Goal: Task Accomplishment & Management: Use online tool/utility

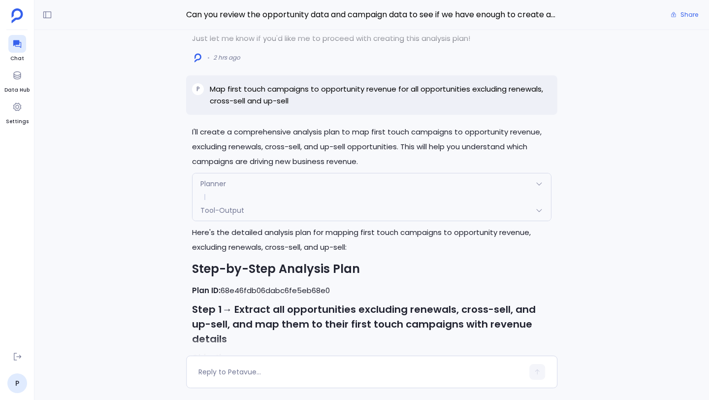
scroll to position [-1979, 0]
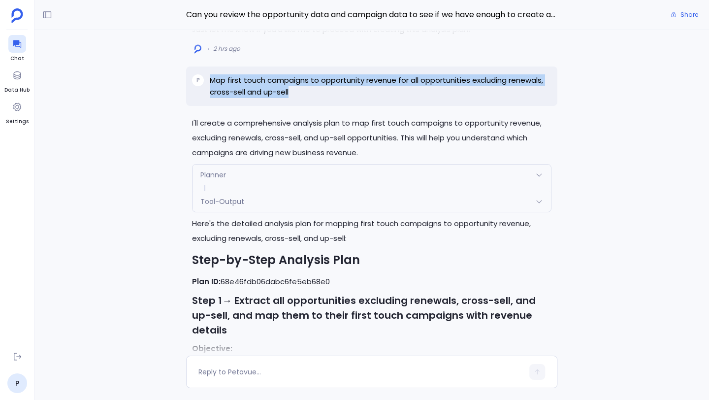
drag, startPoint x: 211, startPoint y: 105, endPoint x: 301, endPoint y: 119, distance: 91.7
click at [301, 98] on p "Map first touch campaigns to opportunity revenue for all opportunities excludin…" at bounding box center [380, 86] width 341 height 24
copy p "Map first touch campaigns to opportunity revenue for all opportunities excludin…"
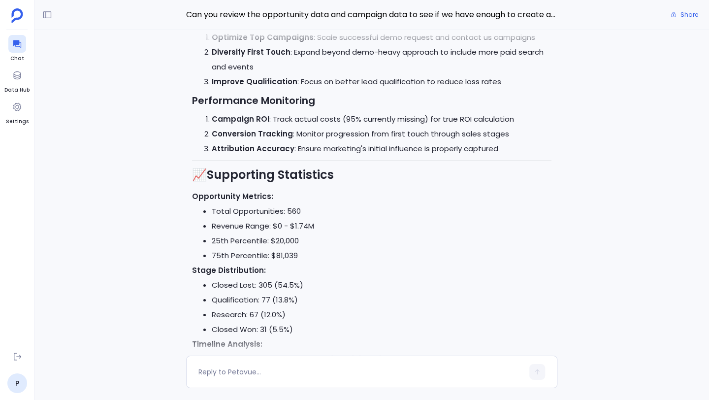
scroll to position [0, 0]
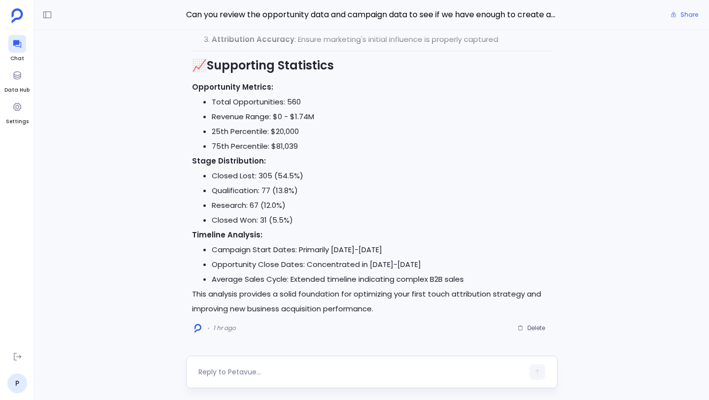
click at [284, 370] on textarea at bounding box center [360, 372] width 325 height 10
type textarea "h"
type textarea "Analyze all the closed won opportunities and review 1st touch campaigns"
click at [544, 373] on button "button" at bounding box center [537, 372] width 16 height 16
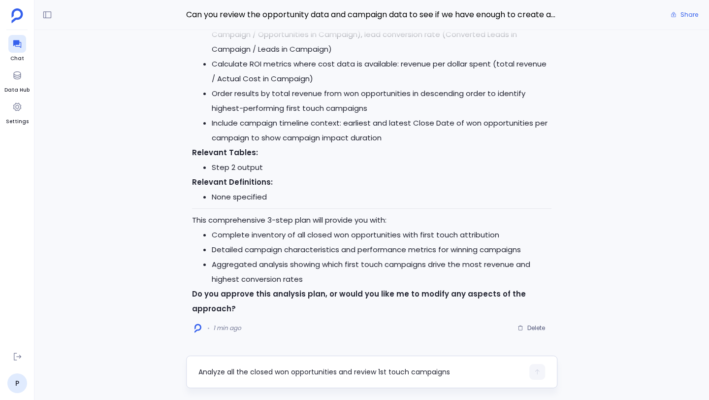
click at [283, 370] on textarea "Analyze all the closed won opportunities and review 1st touch campaigns" at bounding box center [360, 372] width 325 height 10
type textarea "a"
type textarea "Approve"
click at [540, 375] on button "button" at bounding box center [537, 372] width 16 height 16
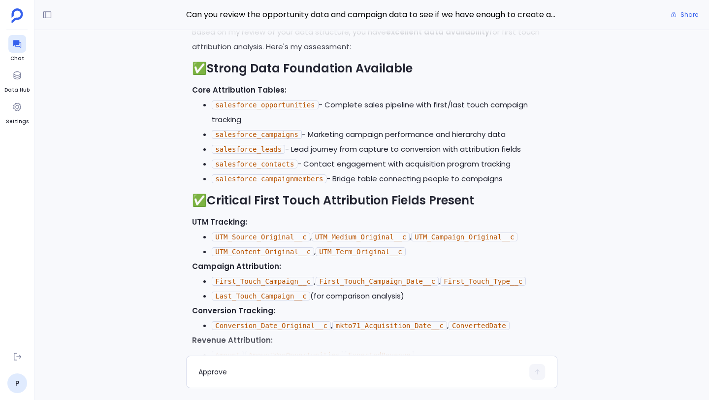
scroll to position [-6362, 0]
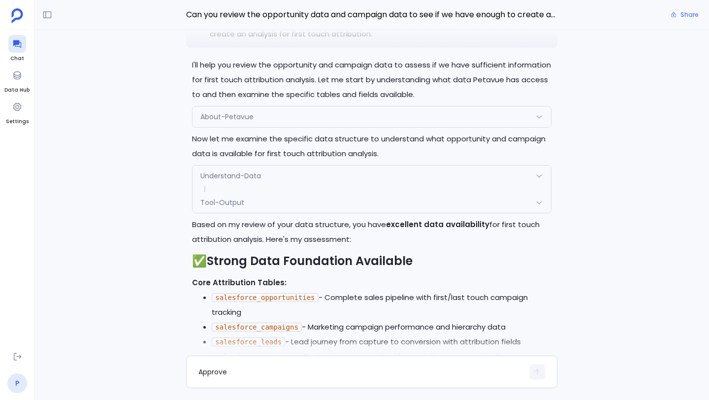
click at [17, 378] on link "P" at bounding box center [17, 383] width 20 height 20
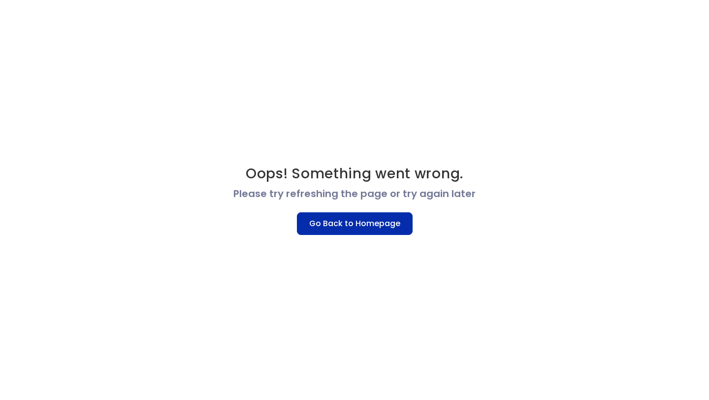
click at [328, 223] on button "Go Back to Homepage" at bounding box center [355, 223] width 116 height 23
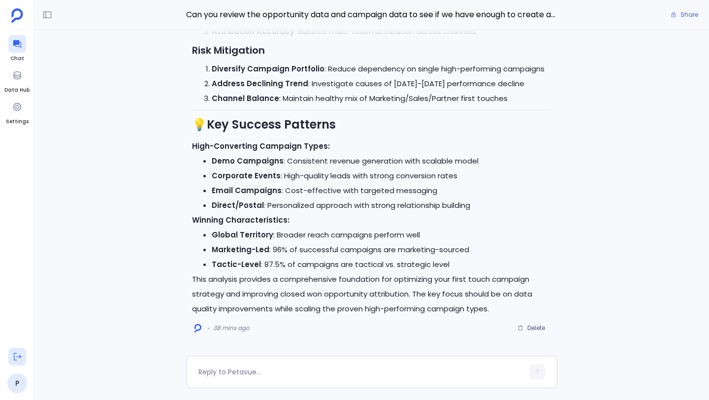
click at [14, 355] on icon at bounding box center [17, 356] width 10 height 10
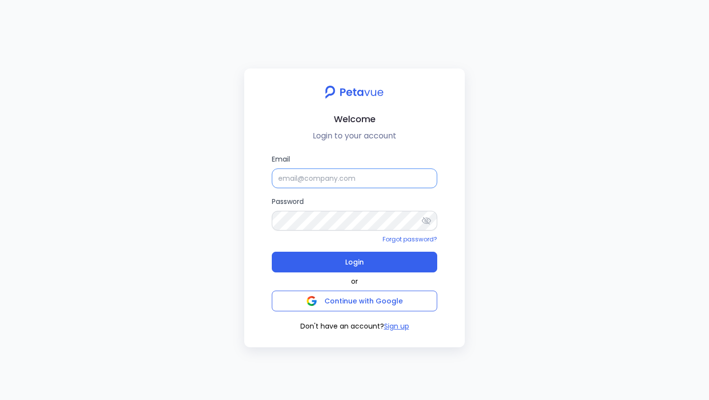
type input "[PERSON_NAME]"
drag, startPoint x: 342, startPoint y: 181, endPoint x: 257, endPoint y: 176, distance: 85.2
click at [257, 176] on div "Email [PERSON_NAME] Password Forgot password? Login or Continue with Google Don…" at bounding box center [354, 243] width 205 height 178
type input "j"
click at [295, 177] on input "j" at bounding box center [354, 178] width 165 height 20
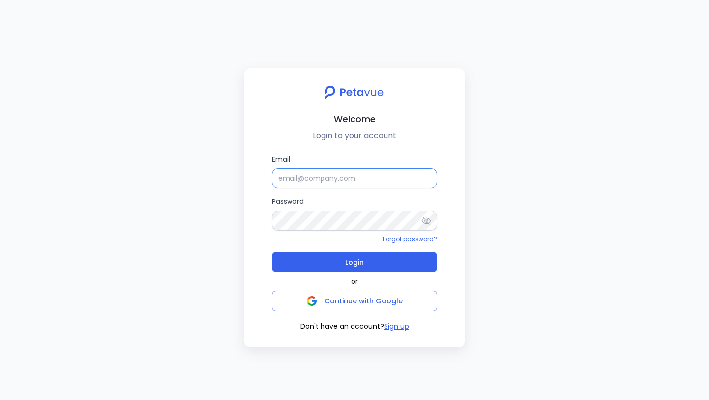
paste input "support+firemon@petavue.com"
type input "support+firemon@petavue.com"
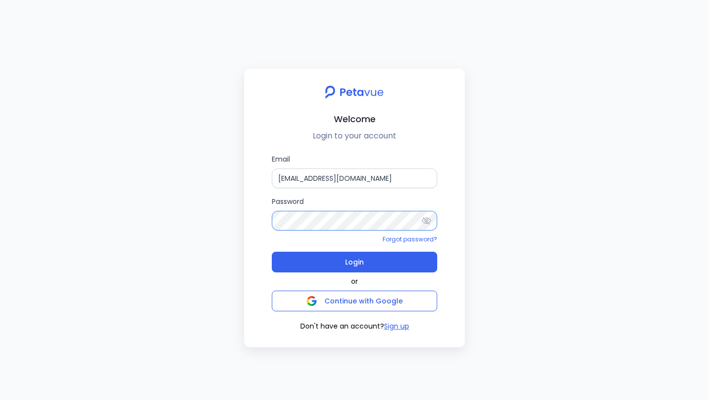
click at [249, 217] on div "Welcome Login to your account Email support+firemon@petavue.com Password Forgot…" at bounding box center [354, 207] width 220 height 279
click at [250, 231] on div "Welcome Login to your account Email support+firemon@petavue.com Password Forgot…" at bounding box center [354, 207] width 220 height 279
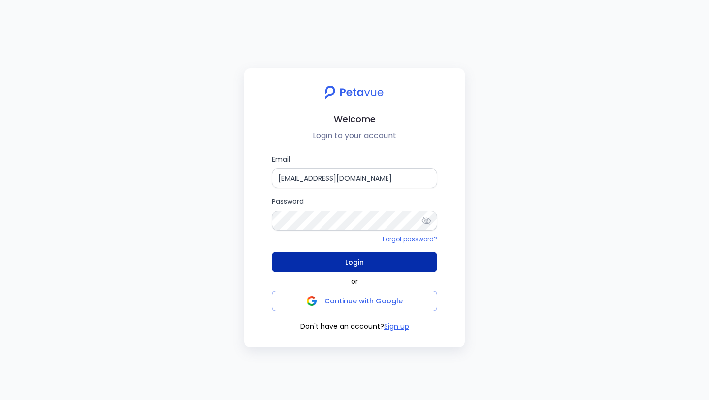
click at [341, 256] on button "Login" at bounding box center [354, 261] width 165 height 21
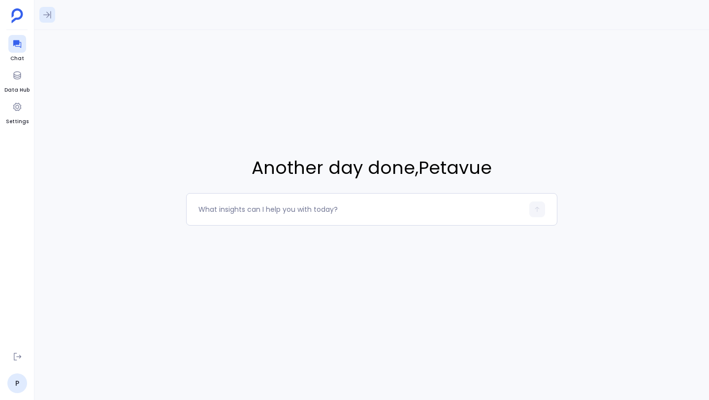
click at [49, 16] on icon at bounding box center [47, 15] width 10 height 10
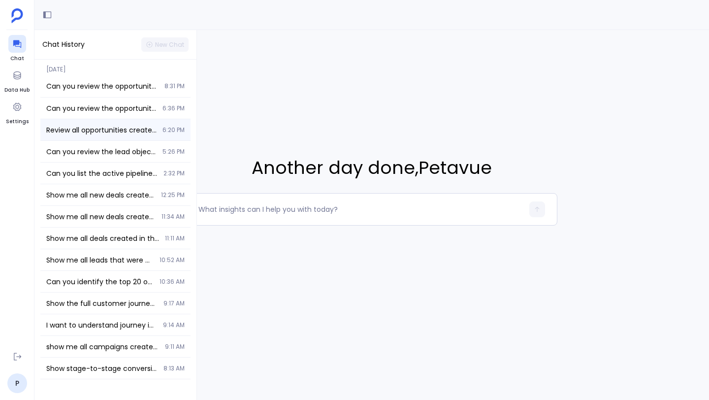
click at [96, 123] on div "Review all opportunities created between January of 2024 and June 2025 and prov…" at bounding box center [115, 129] width 150 height 21
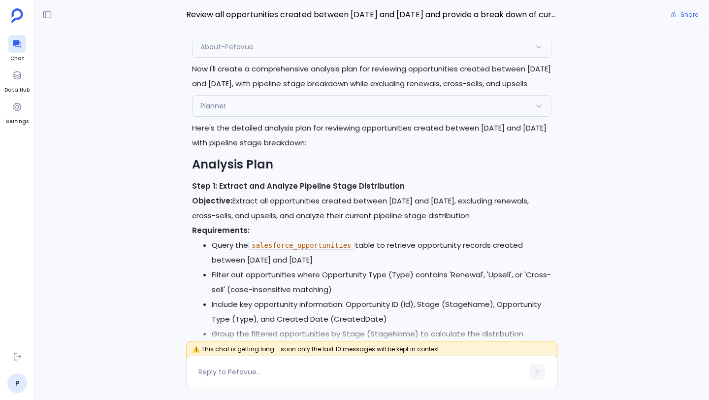
scroll to position [-9291, 0]
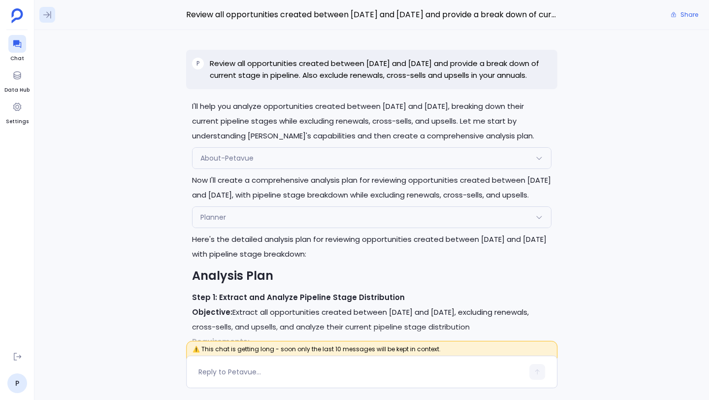
click at [52, 14] on icon at bounding box center [47, 15] width 10 height 10
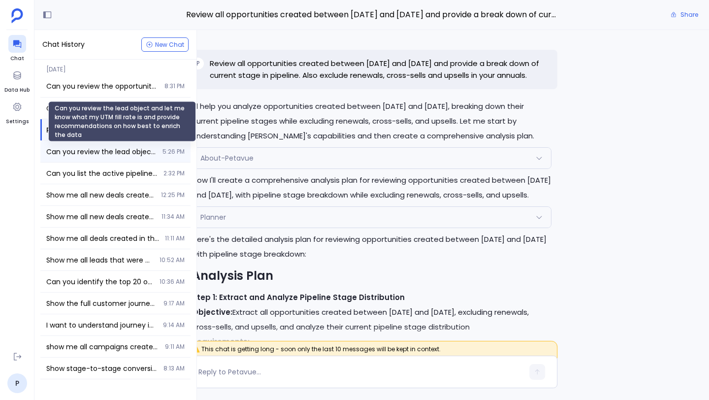
click at [98, 153] on span "Can you review the lead object and let me know what my UTM fill rate is and pro…" at bounding box center [101, 152] width 110 height 10
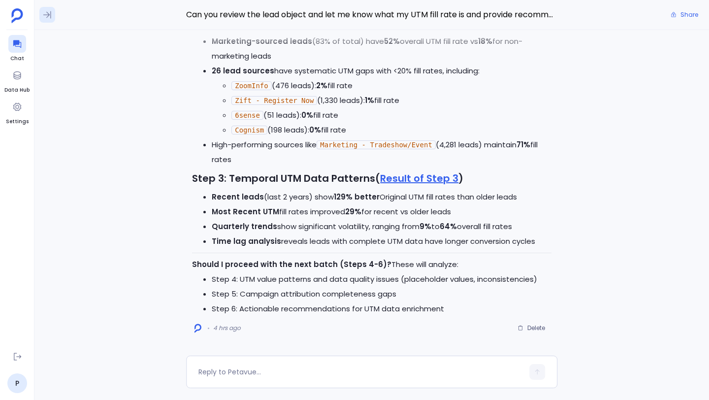
click at [49, 14] on icon at bounding box center [47, 15] width 10 height 10
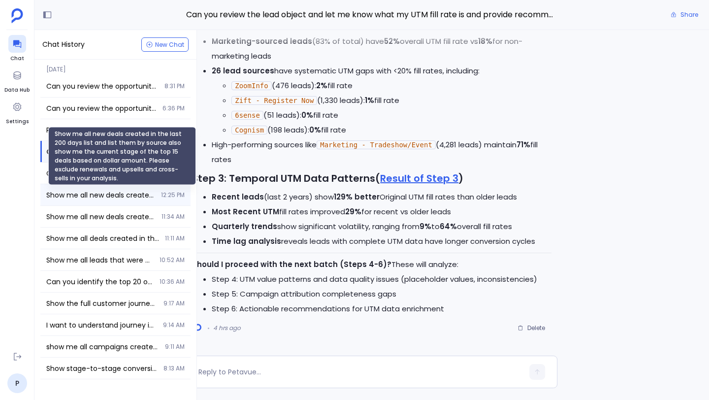
click at [96, 192] on span "Show me all new deals created in the last 200 days list and list them by source…" at bounding box center [100, 195] width 109 height 10
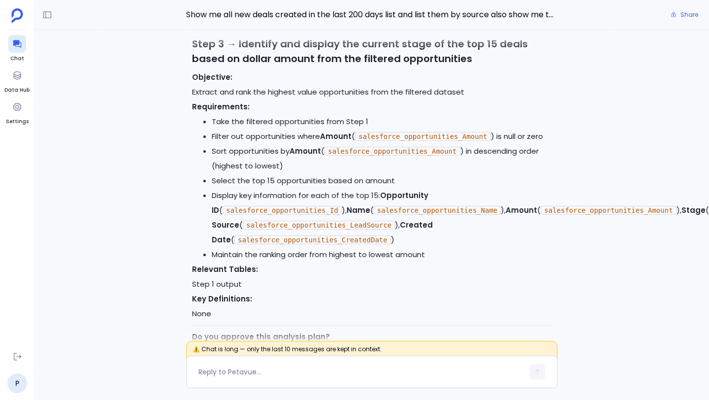
scroll to position [-8592, 0]
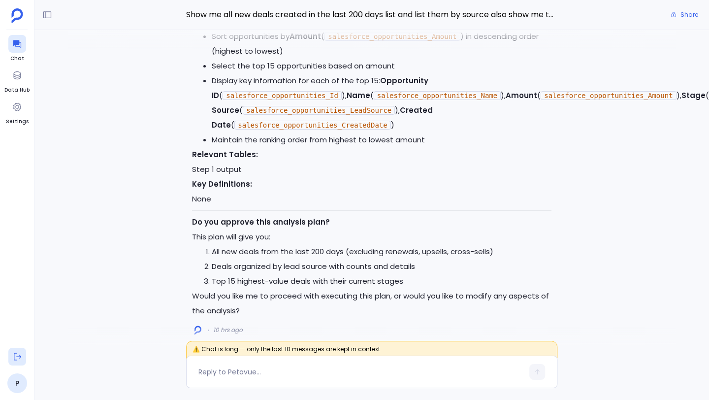
click at [18, 363] on button at bounding box center [17, 356] width 18 height 18
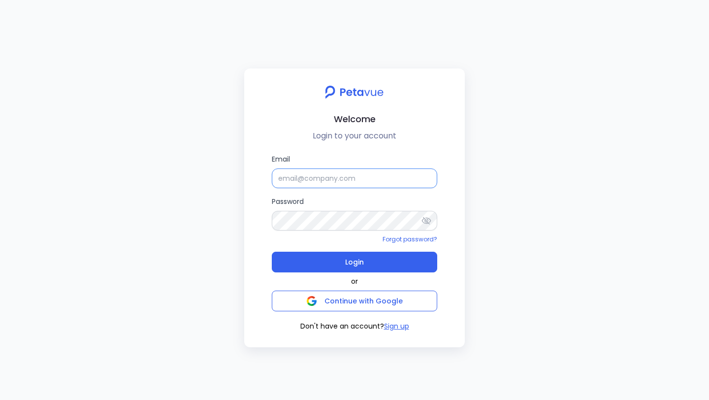
type input "Samuel Sunderaraj"
drag, startPoint x: 353, startPoint y: 181, endPoint x: 271, endPoint y: 179, distance: 82.2
click at [271, 179] on div "Email Samuel Sunderaraj Password Forgot password? Login or Continue with Google…" at bounding box center [354, 243] width 205 height 178
paste input "support+regie@petavue.com"
type input "support+regie@petavue.com"
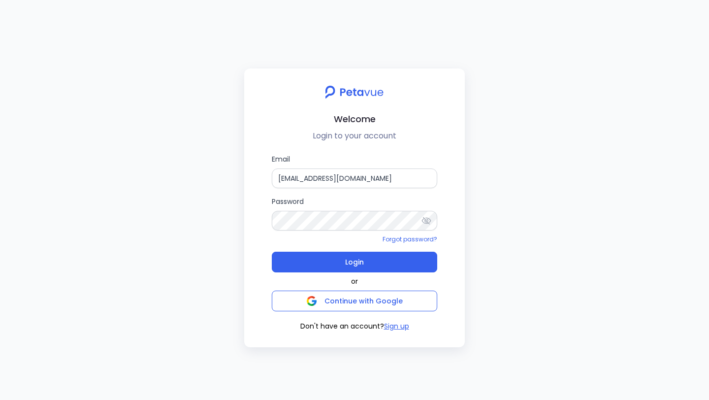
click at [254, 198] on div "Email support+regie@petavue.com Password Forgot password? Login or Continue wit…" at bounding box center [354, 243] width 205 height 178
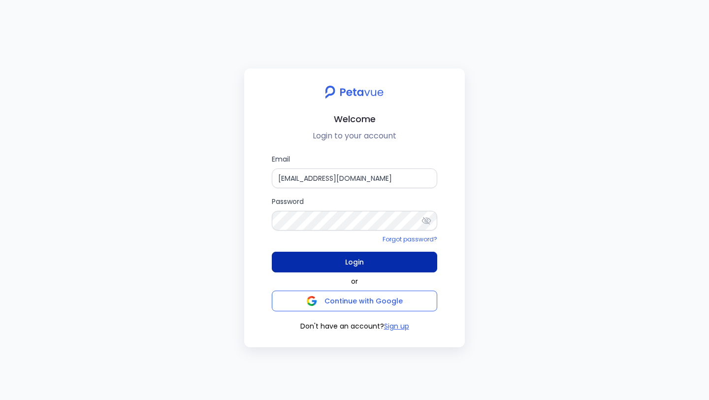
click at [333, 262] on button "Login" at bounding box center [354, 261] width 165 height 21
